Goal: Find specific page/section

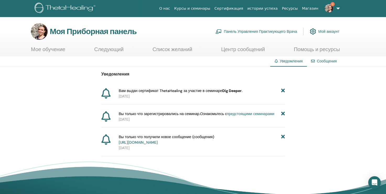
click at [52, 48] on ya-tr-span "Мое обучение" at bounding box center [48, 49] width 34 height 7
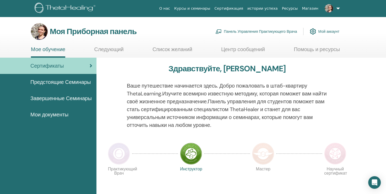
click at [60, 97] on ya-tr-span "Завершенные Семинары" at bounding box center [60, 98] width 61 height 7
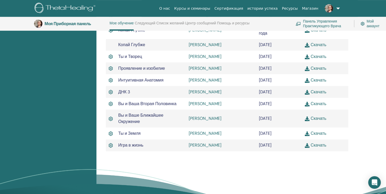
scroll to position [223, 0]
